Goal: Task Accomplishment & Management: Use online tool/utility

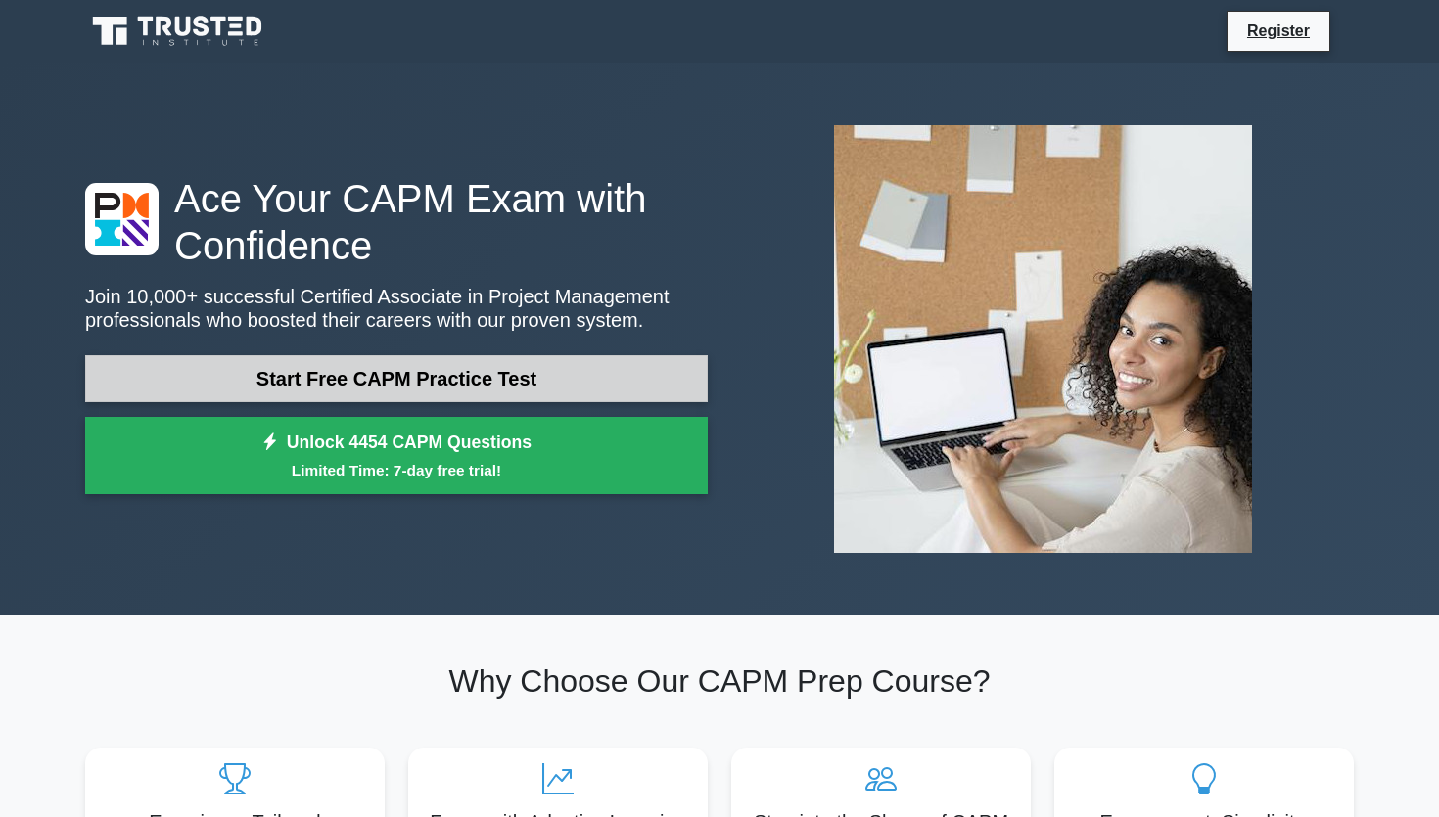
click at [529, 382] on link "Start Free CAPM Practice Test" at bounding box center [396, 378] width 623 height 47
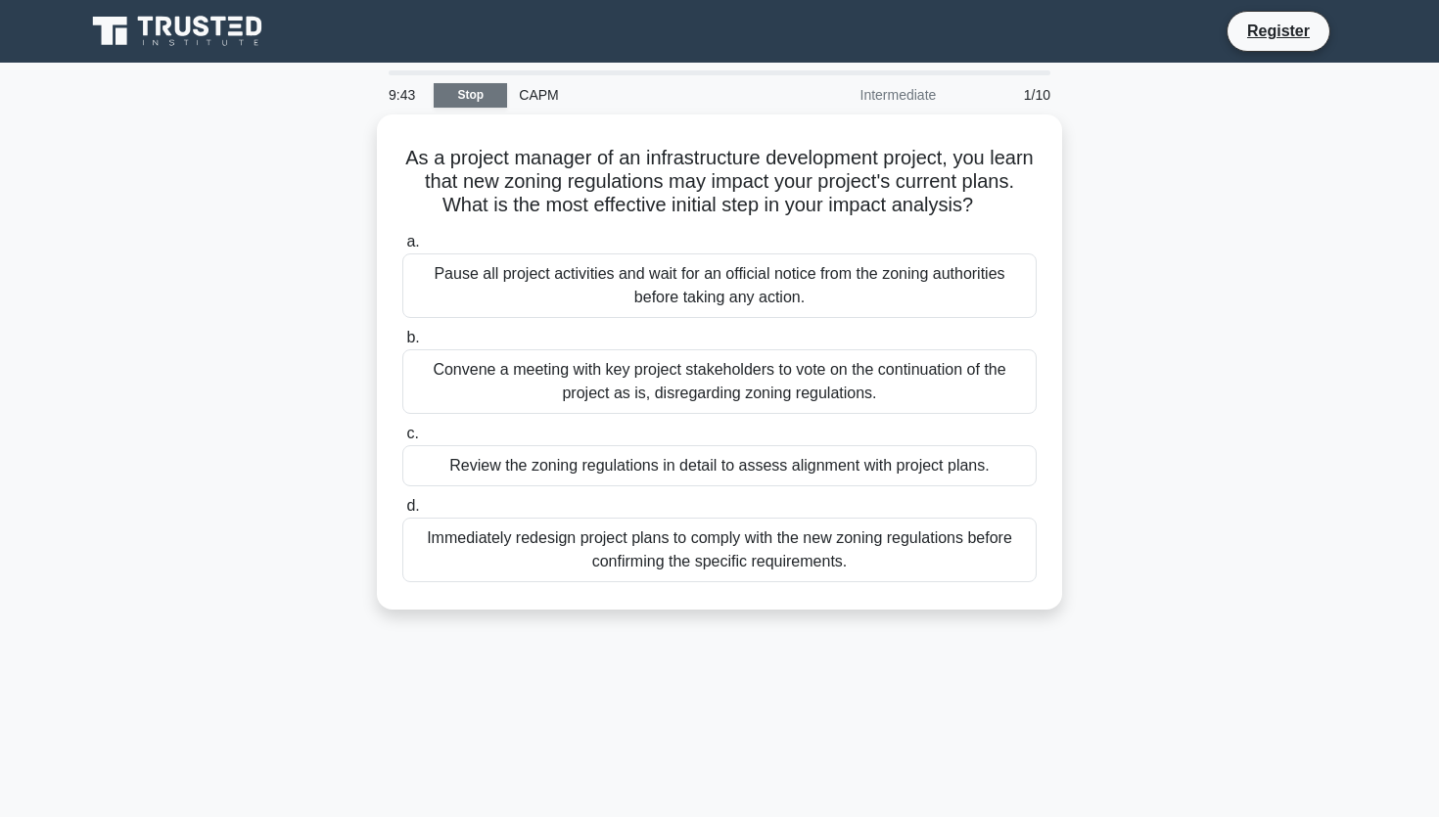
click at [489, 100] on link "Stop" at bounding box center [470, 95] width 73 height 24
